Goal: Navigation & Orientation: Find specific page/section

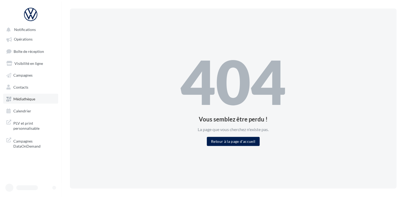
click at [27, 99] on span "Médiathèque" at bounding box center [24, 99] width 22 height 5
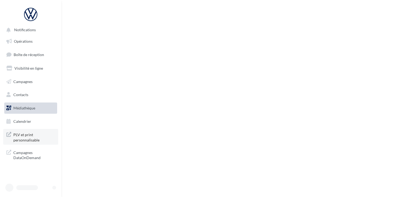
click at [30, 135] on span "PLV et print personnalisable" at bounding box center [34, 136] width 42 height 11
